Goal: Task Accomplishment & Management: Use online tool/utility

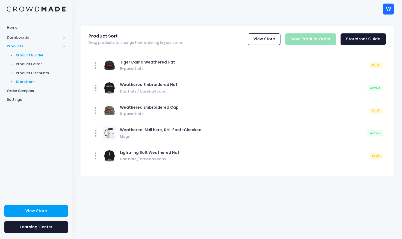
click at [24, 55] on span "Product Builder" at bounding box center [41, 54] width 50 height 5
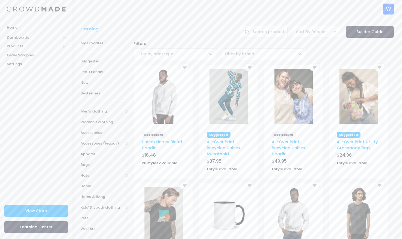
click at [233, 54] on span "Filter by brand" at bounding box center [239, 53] width 29 height 5
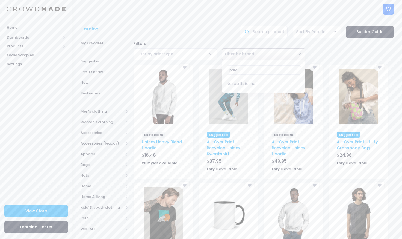
type input "patch"
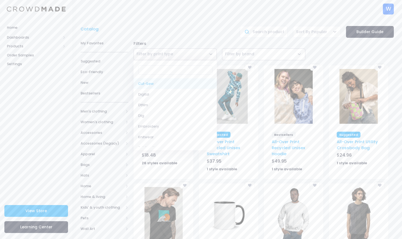
click at [196, 55] on span "Filter by print type" at bounding box center [175, 54] width 83 height 12
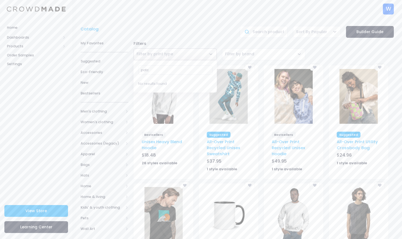
type input "patch"
click at [266, 33] on input "text" at bounding box center [264, 32] width 48 height 12
type input "patch"
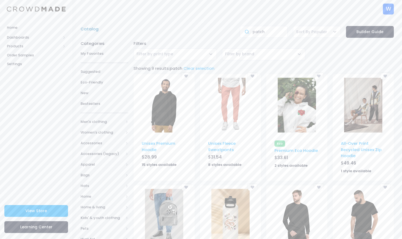
click at [89, 28] on link "Catalog" at bounding box center [91, 29] width 21 height 6
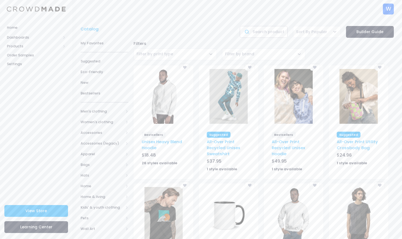
click at [268, 34] on input "text" at bounding box center [264, 32] width 48 height 12
type input "patch"
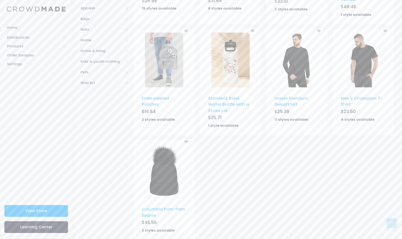
scroll to position [157, 0]
click at [161, 98] on link "Embroidered Patches" at bounding box center [155, 101] width 27 height 12
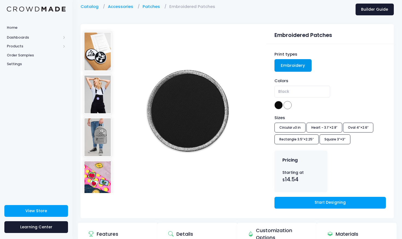
scroll to position [23, 0]
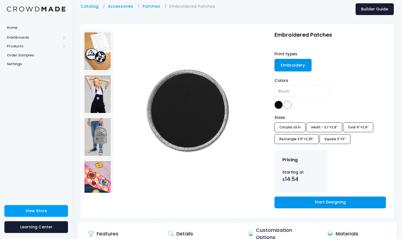
click at [320, 203] on link "Start Designing" at bounding box center [331, 202] width 112 height 12
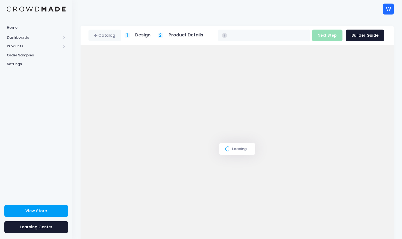
type input "$14.54"
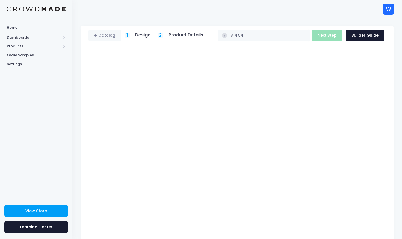
scroll to position [5, 0]
